Goal: Transaction & Acquisition: Purchase product/service

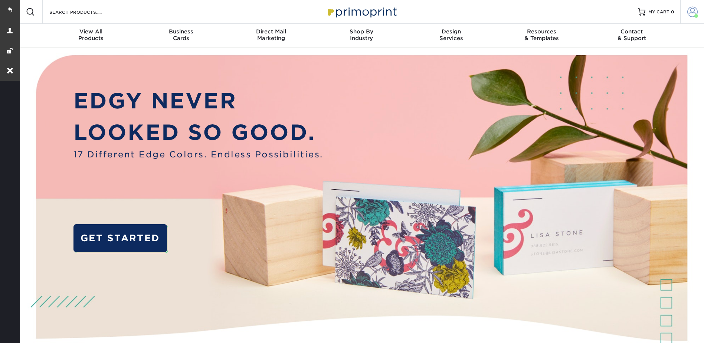
click at [694, 7] on span at bounding box center [693, 12] width 10 height 10
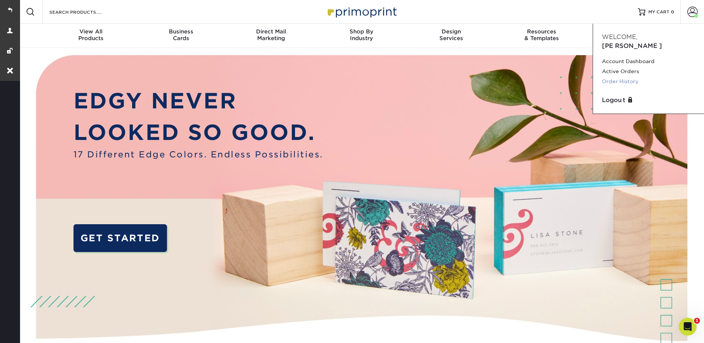
click at [620, 76] on link "Order History" at bounding box center [648, 81] width 93 height 10
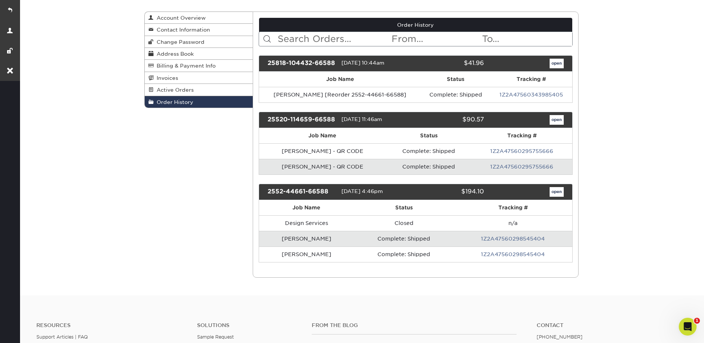
scroll to position [74, 0]
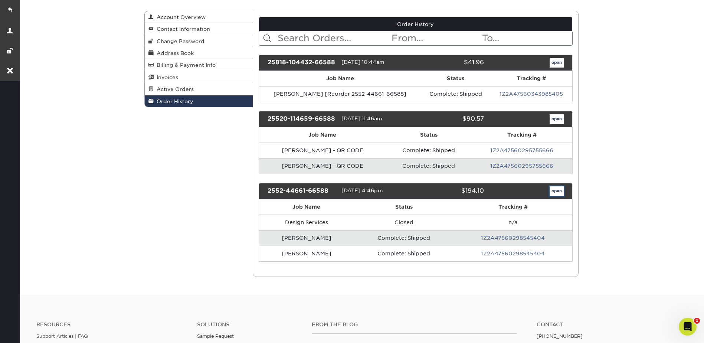
click at [551, 190] on link "open" at bounding box center [557, 191] width 14 height 10
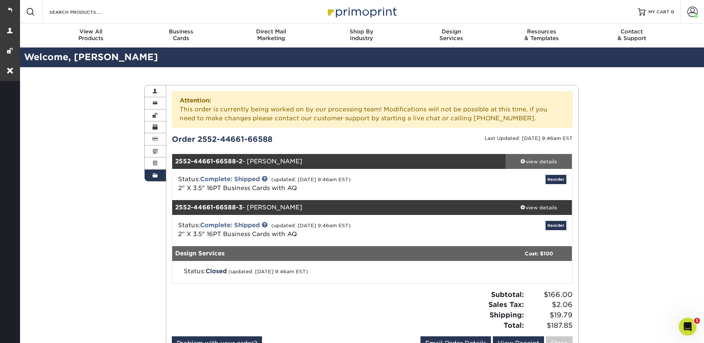
click at [546, 163] on div "view details" at bounding box center [539, 161] width 67 height 7
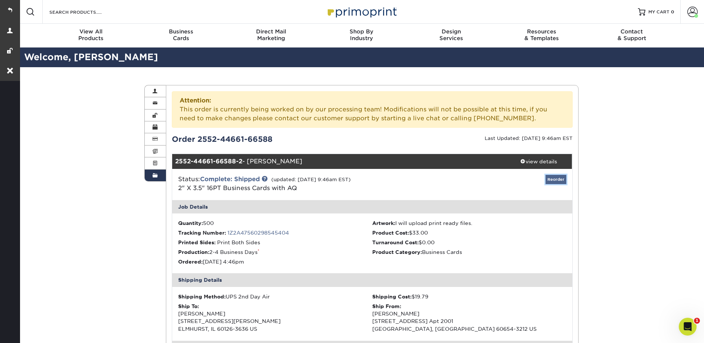
click at [555, 178] on link "Reorder" at bounding box center [556, 179] width 21 height 9
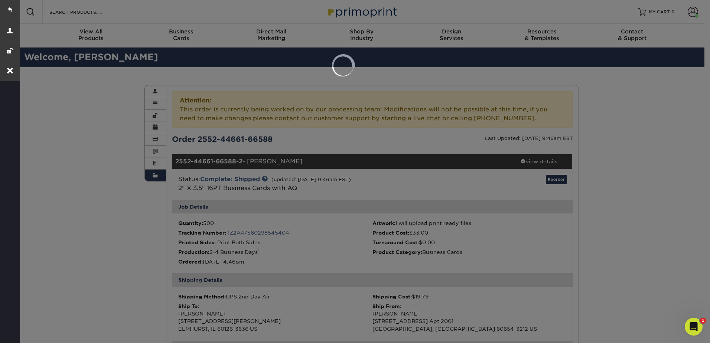
select select "281604"
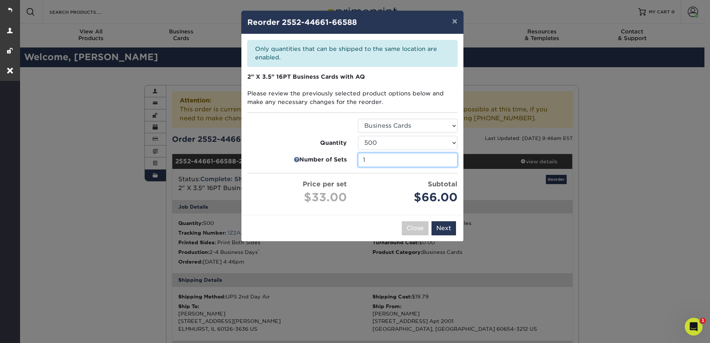
type input "1"
click at [450, 162] on input "1" at bounding box center [408, 160] width 100 height 14
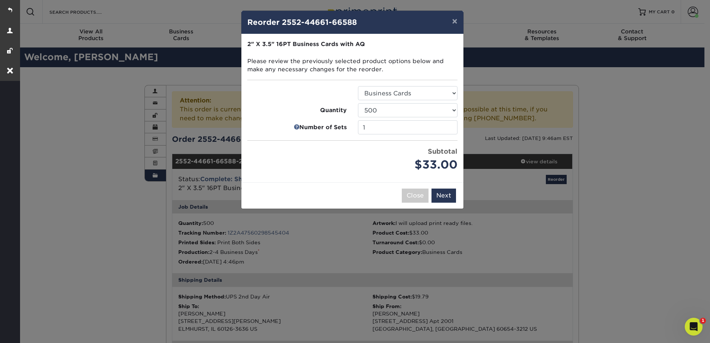
click at [444, 204] on div "Close Back Next Add to Cart" at bounding box center [352, 195] width 222 height 26
click at [444, 195] on button "Next" at bounding box center [443, 196] width 25 height 14
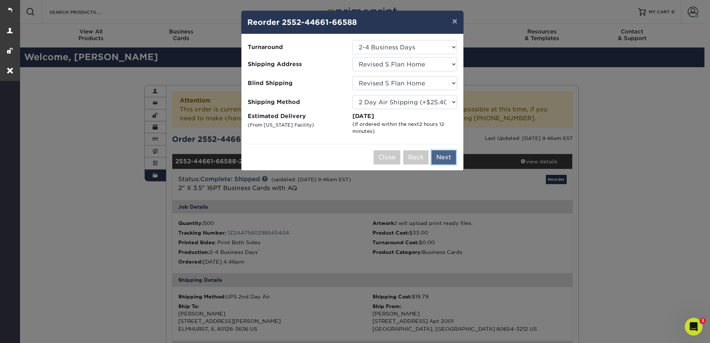
click at [444, 156] on button "Next" at bounding box center [443, 157] width 25 height 14
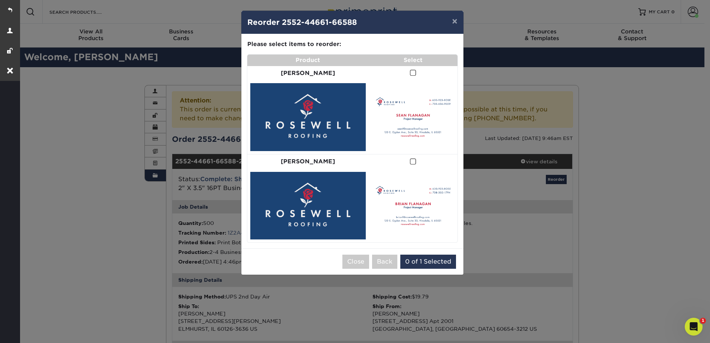
click at [410, 71] on span at bounding box center [413, 72] width 6 height 7
click at [0, 0] on input "checkbox" at bounding box center [0, 0] width 0 height 0
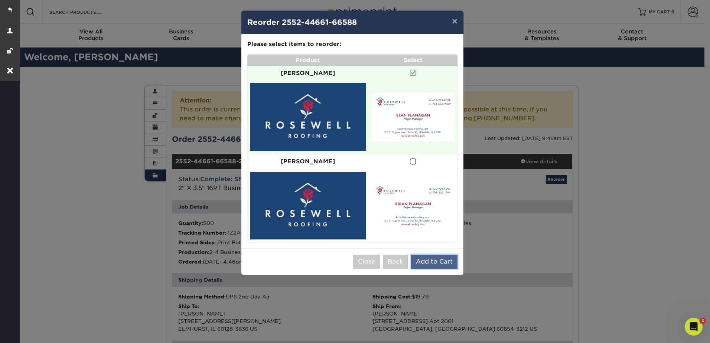
click at [436, 255] on button "Add to Cart" at bounding box center [434, 262] width 46 height 14
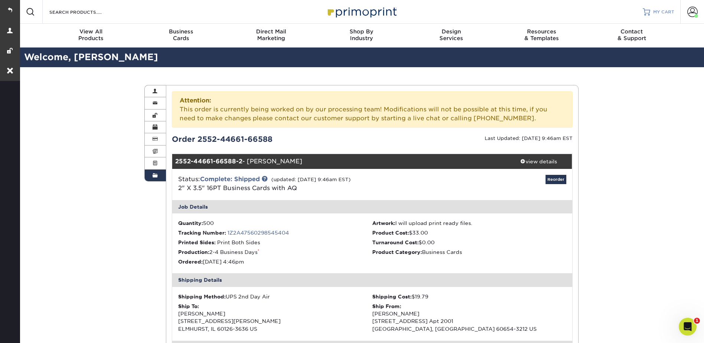
click at [658, 10] on span "MY CART" at bounding box center [664, 12] width 21 height 6
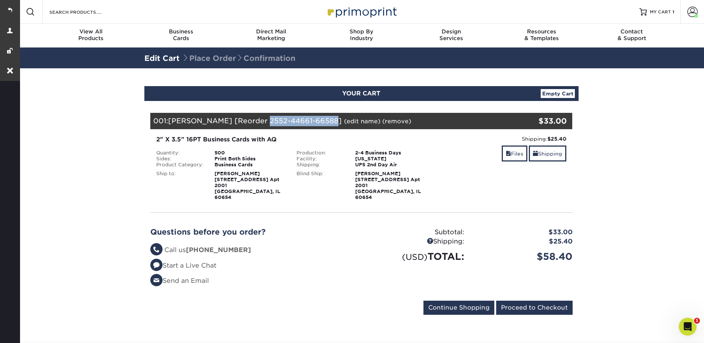
drag, startPoint x: 327, startPoint y: 119, endPoint x: 260, endPoint y: 120, distance: 67.2
click at [260, 120] on span "[PERSON_NAME] [Reorder 2552-44661-66588]" at bounding box center [255, 121] width 174 height 8
copy span "2552-44661-66588"
click at [553, 146] on link "Shipping" at bounding box center [548, 154] width 38 height 16
